Goal: Information Seeking & Learning: Learn about a topic

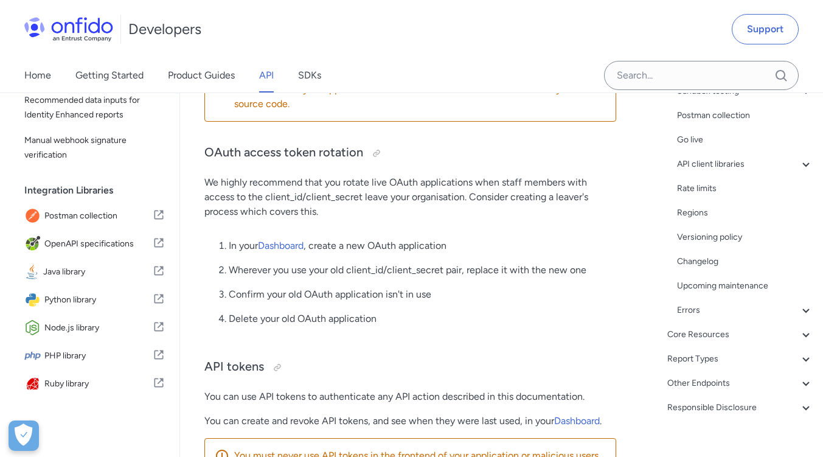
scroll to position [336, 0]
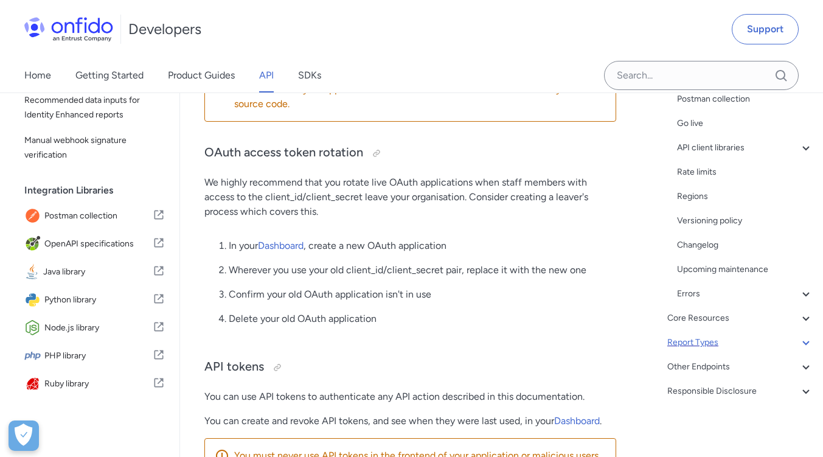
click at [799, 343] on icon at bounding box center [806, 342] width 15 height 15
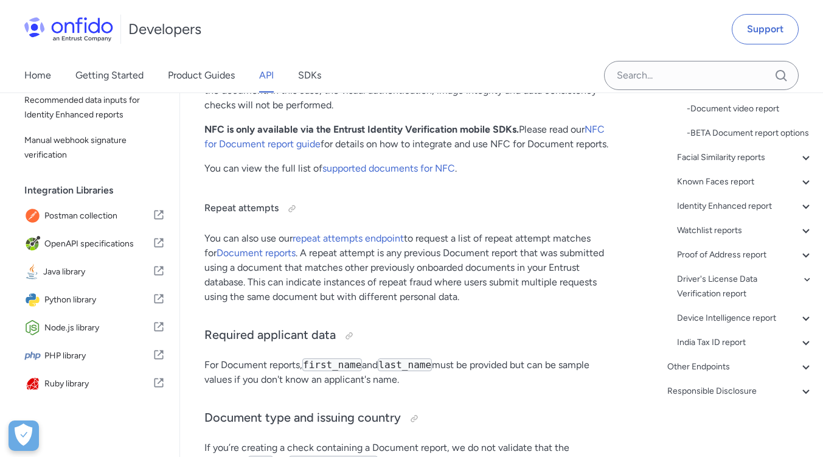
scroll to position [58025, 0]
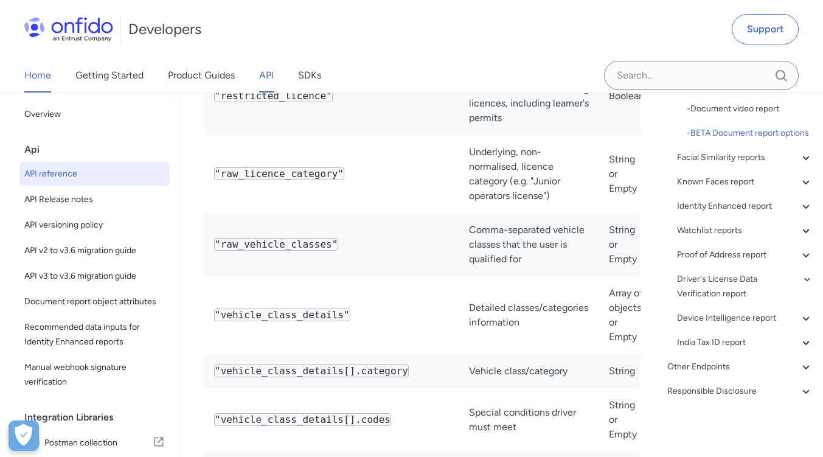
click at [30, 75] on link "Home" at bounding box center [37, 75] width 27 height 34
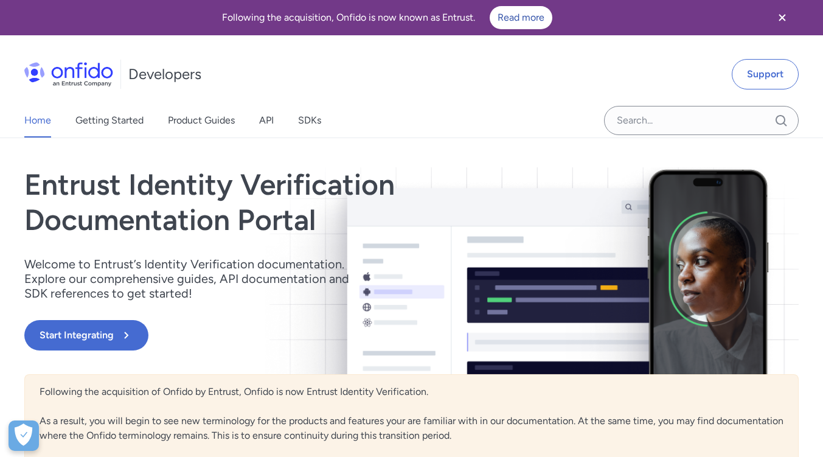
click at [249, 335] on link "Start Integrating" at bounding box center [295, 335] width 542 height 30
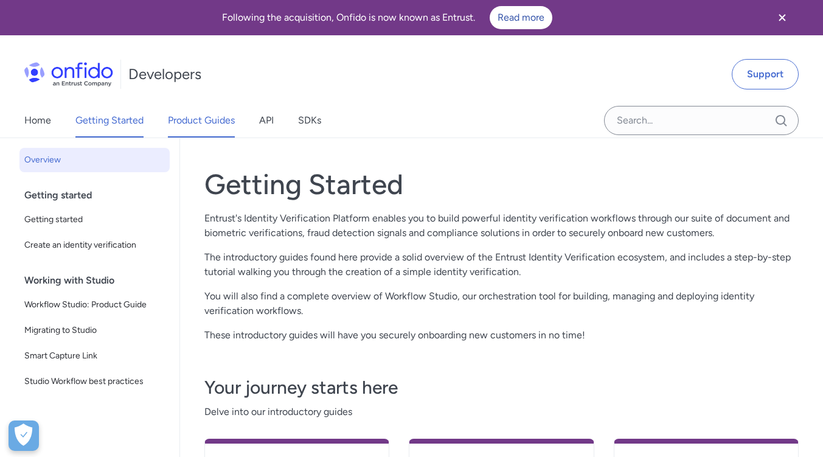
click at [206, 120] on link "Product Guides" at bounding box center [201, 120] width 67 height 34
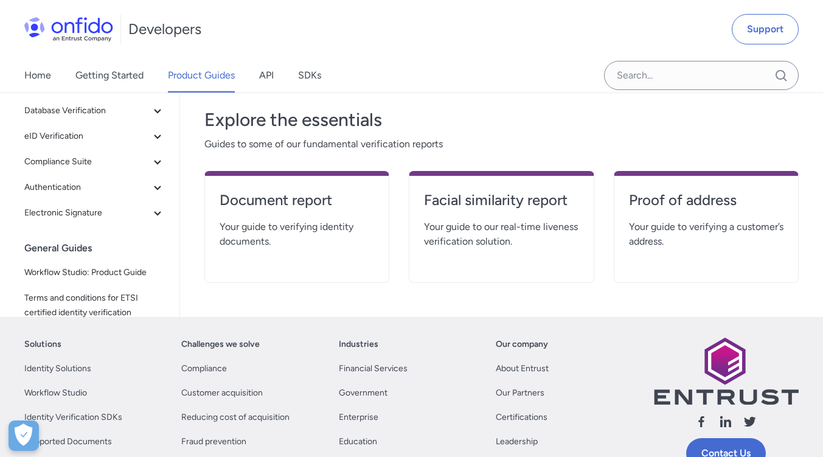
scroll to position [243, 0]
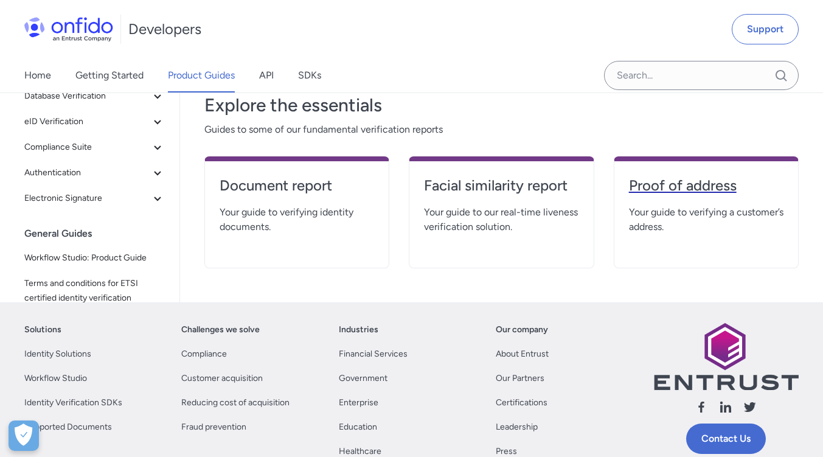
click at [689, 182] on h4 "Proof of address" at bounding box center [706, 185] width 155 height 19
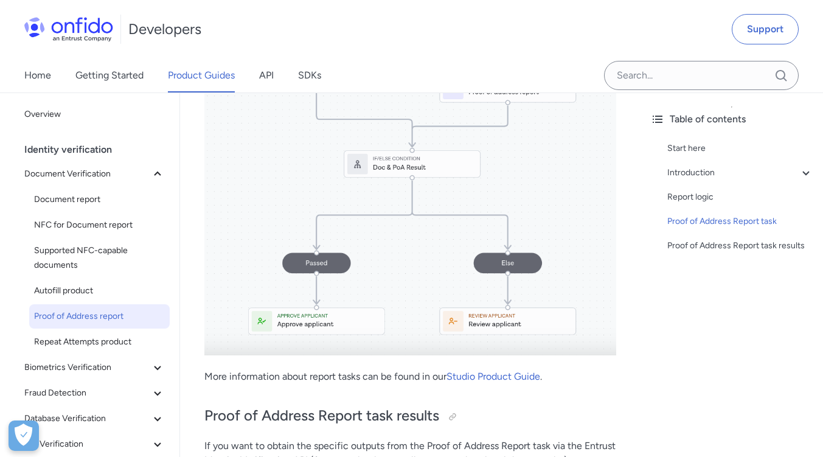
scroll to position [3832, 0]
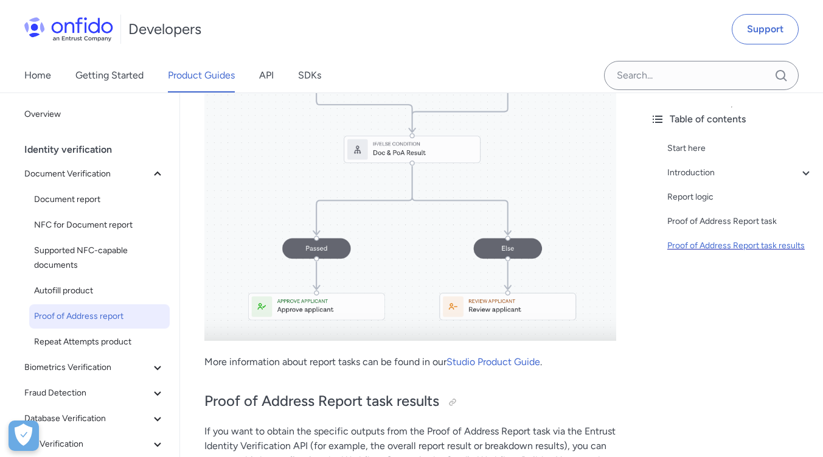
click at [698, 238] on div "Proof of Address Report task results" at bounding box center [740, 245] width 146 height 15
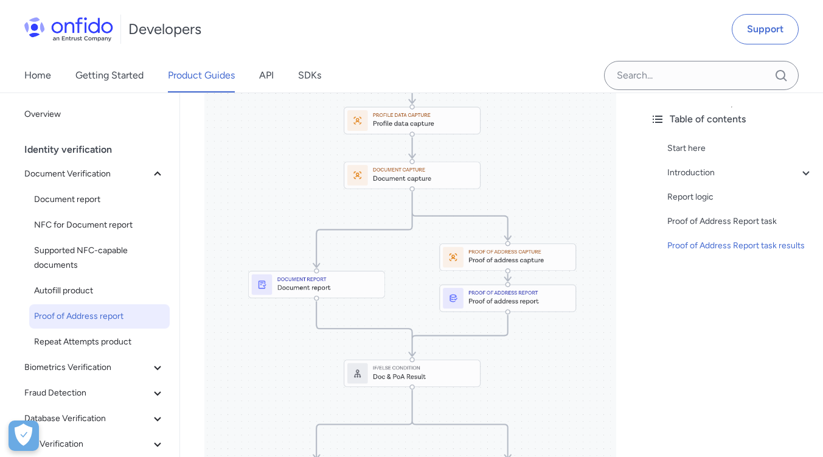
scroll to position [3591, 0]
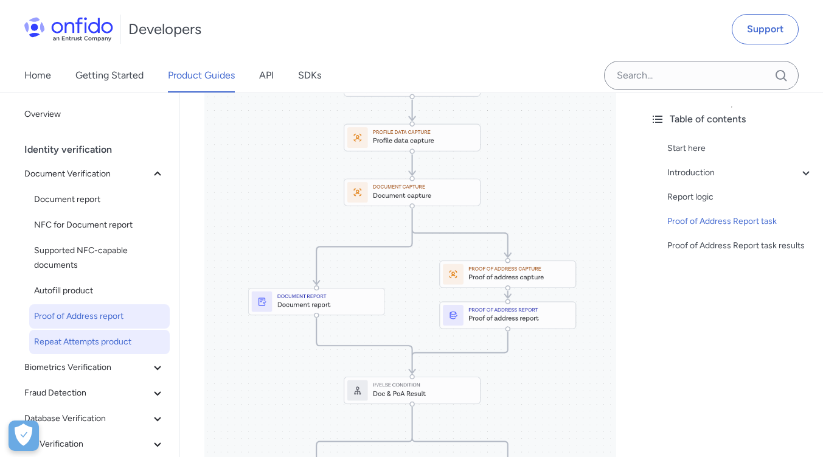
click at [131, 339] on span "Repeat Attempts product" at bounding box center [99, 342] width 131 height 15
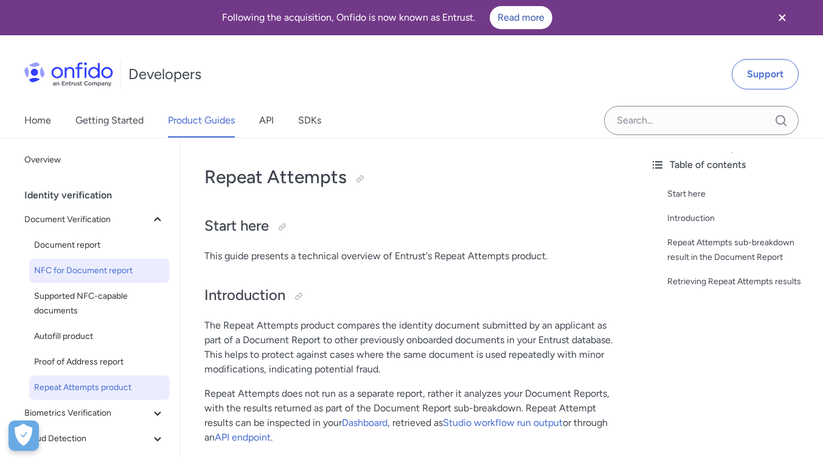
click at [82, 269] on span "NFC for Document report" at bounding box center [99, 270] width 131 height 15
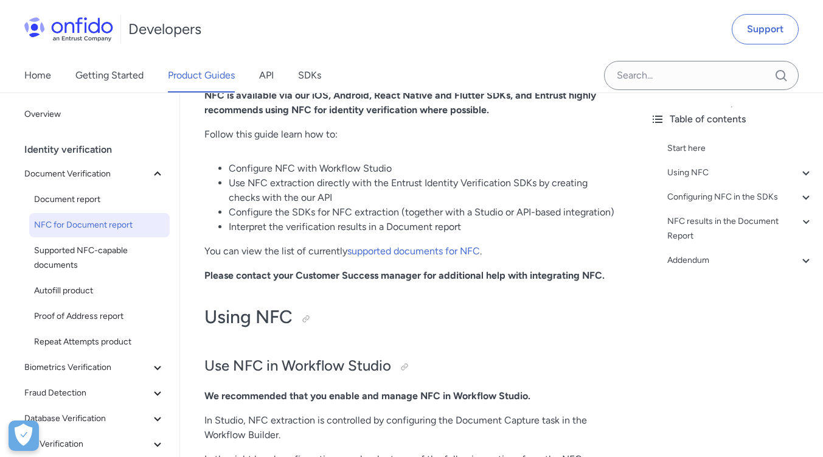
scroll to position [304, 0]
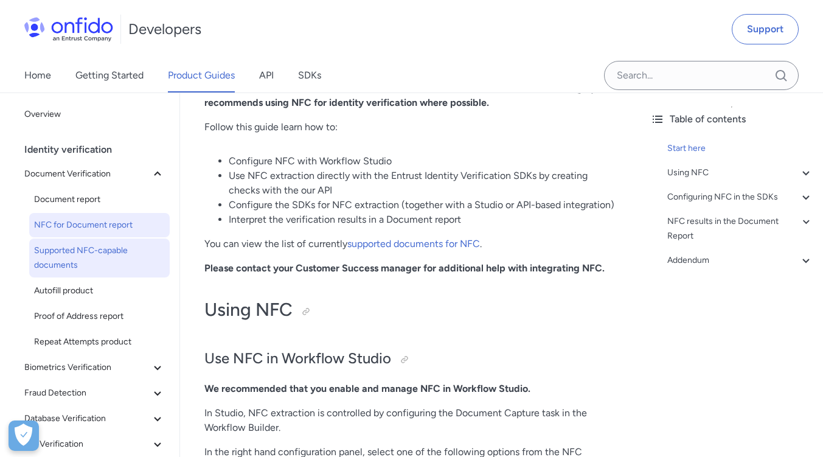
click at [108, 256] on span "Supported NFC-capable documents" at bounding box center [99, 257] width 131 height 29
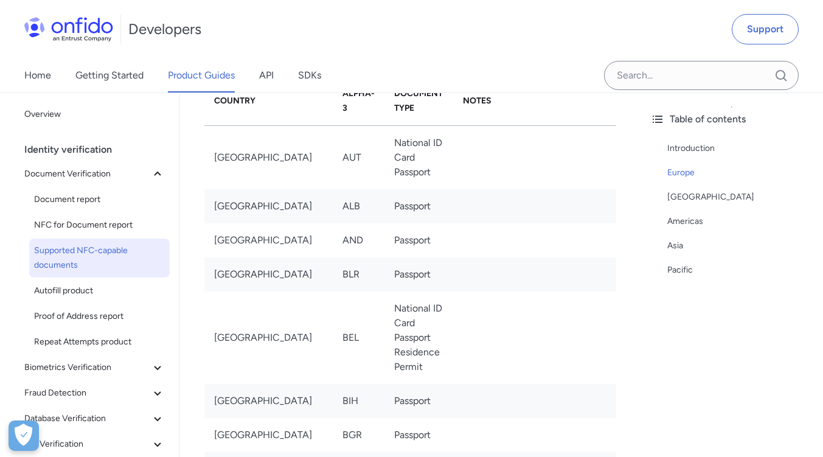
scroll to position [304, 0]
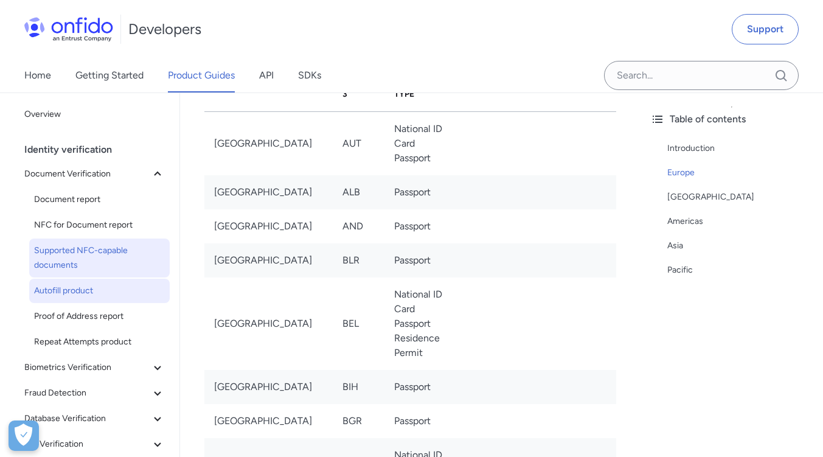
click at [66, 291] on span "Autofill product" at bounding box center [99, 290] width 131 height 15
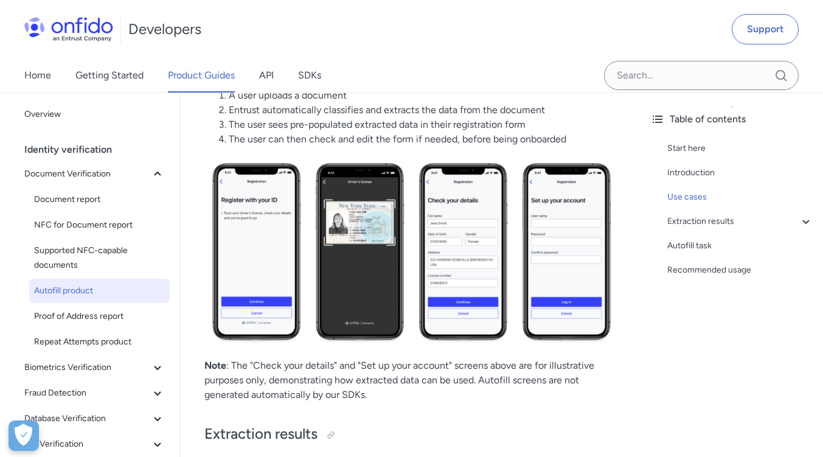
scroll to position [547, 0]
click at [89, 311] on span "Proof of Address report" at bounding box center [99, 316] width 131 height 15
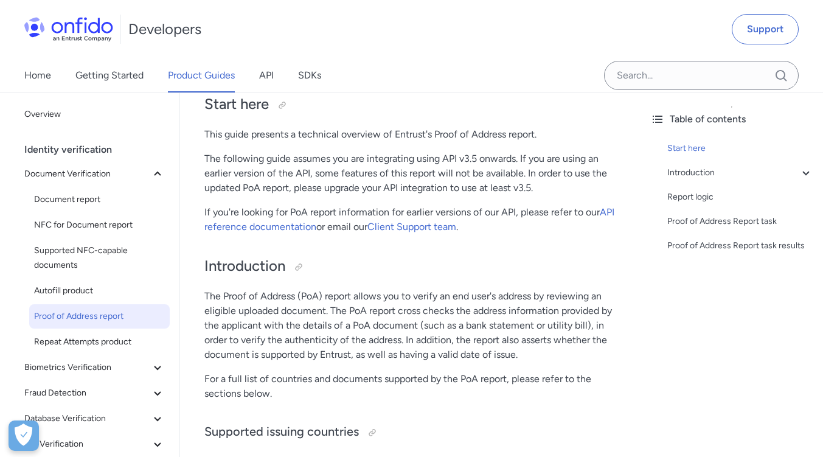
scroll to position [182, 0]
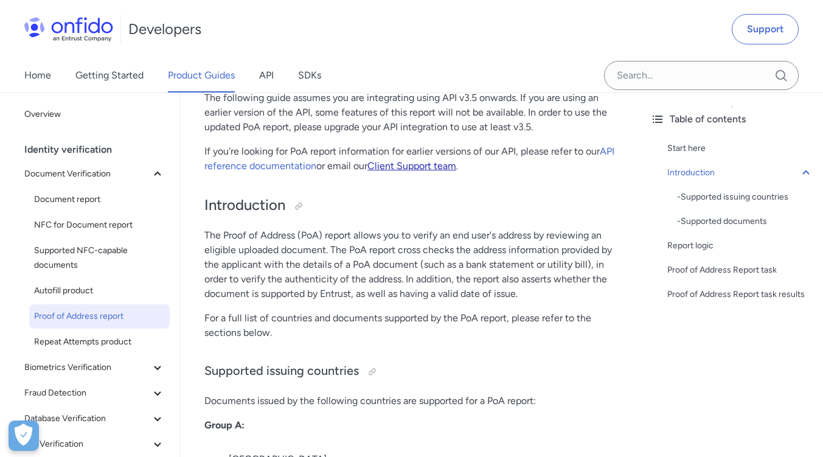
click at [440, 162] on link "Client Support team" at bounding box center [411, 166] width 89 height 12
click at [437, 166] on link "Client Support team" at bounding box center [411, 166] width 89 height 12
